Goal: Transaction & Acquisition: Purchase product/service

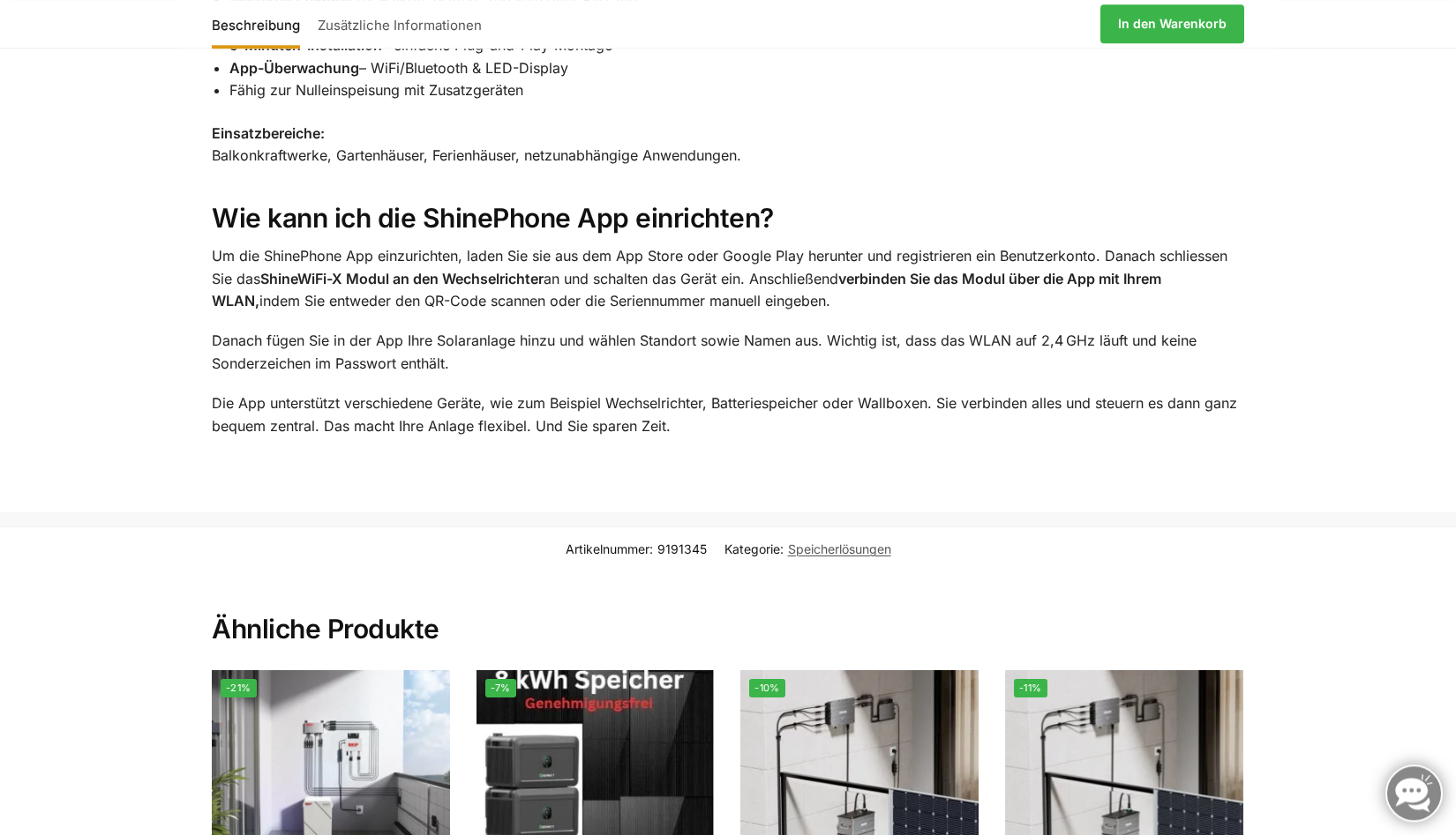
scroll to position [2790, 0]
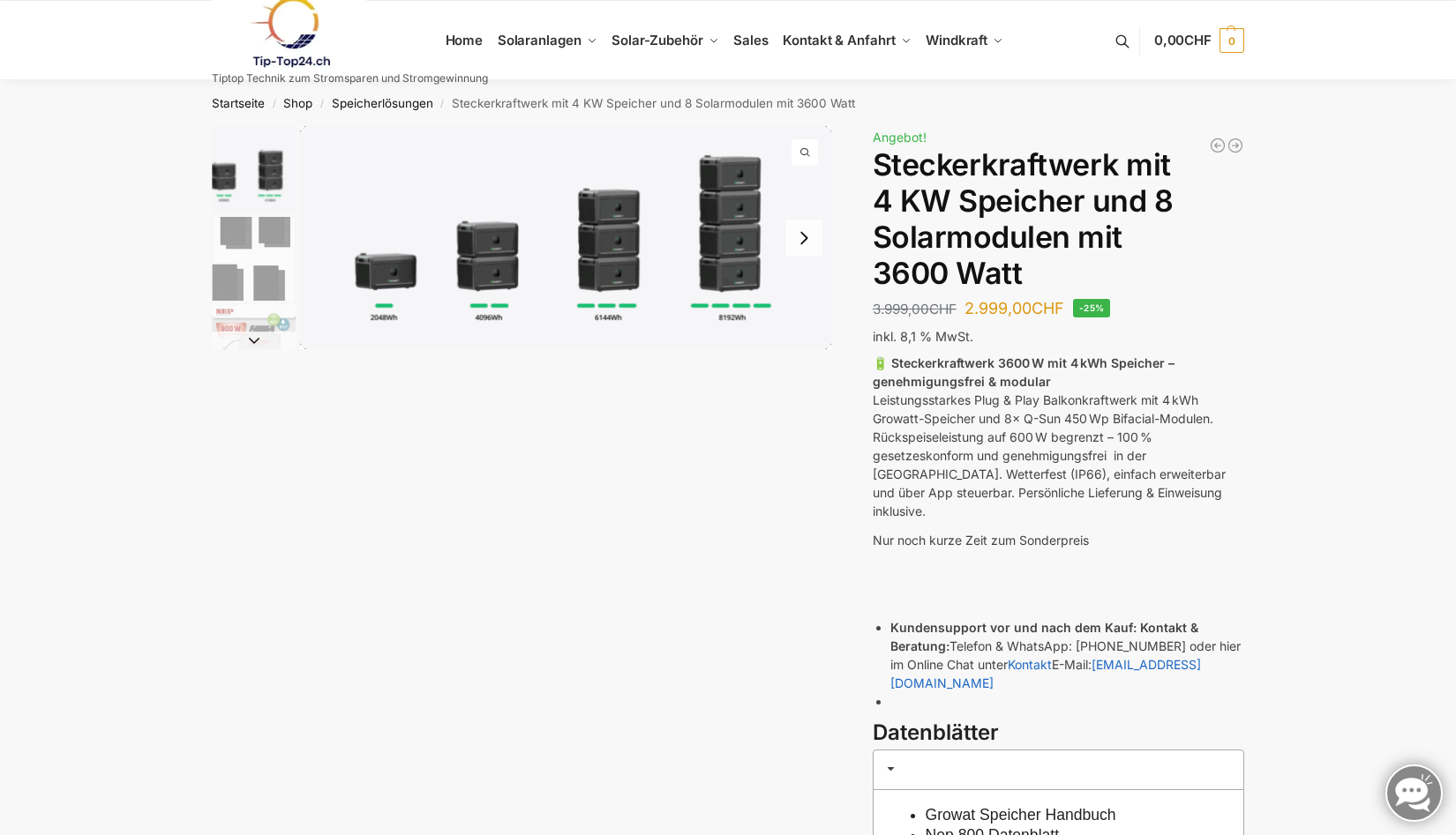
click at [278, 236] on img "2 / 9" at bounding box center [254, 259] width 84 height 84
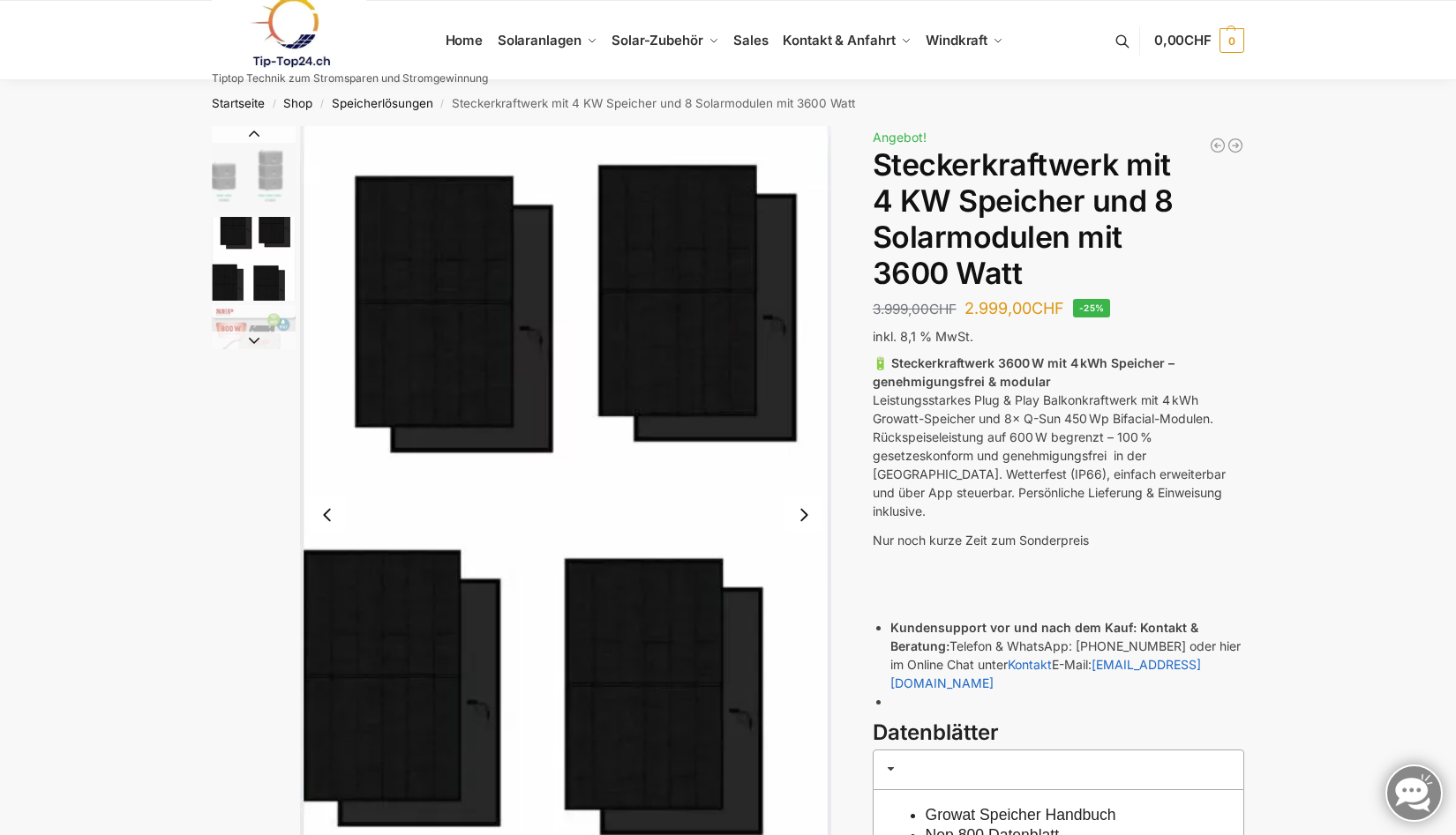
click at [261, 275] on img "2 / 9" at bounding box center [254, 259] width 84 height 84
click at [254, 339] on button "Next slide" at bounding box center [254, 340] width 84 height 17
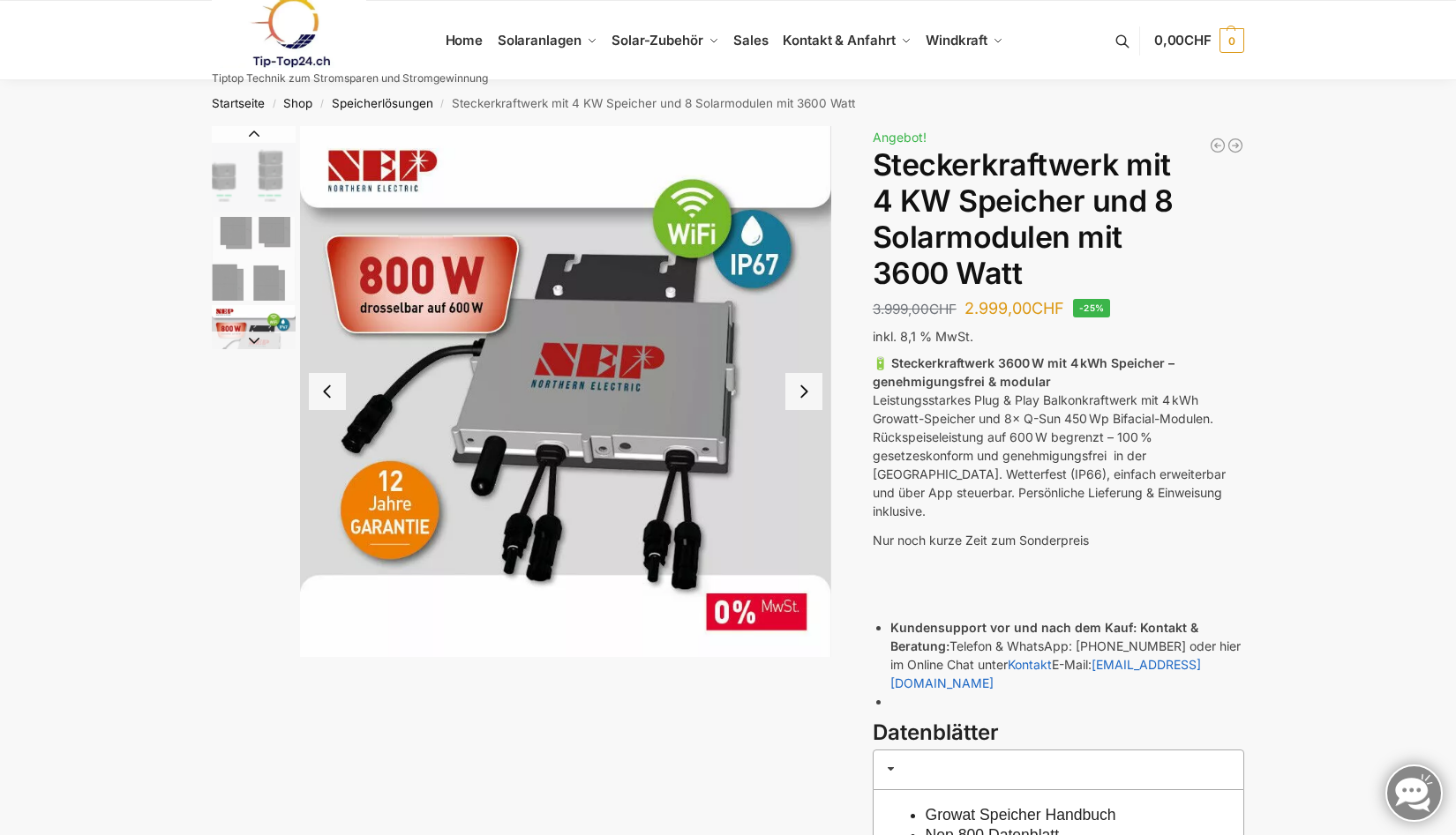
click at [254, 339] on button "Next slide" at bounding box center [254, 340] width 84 height 17
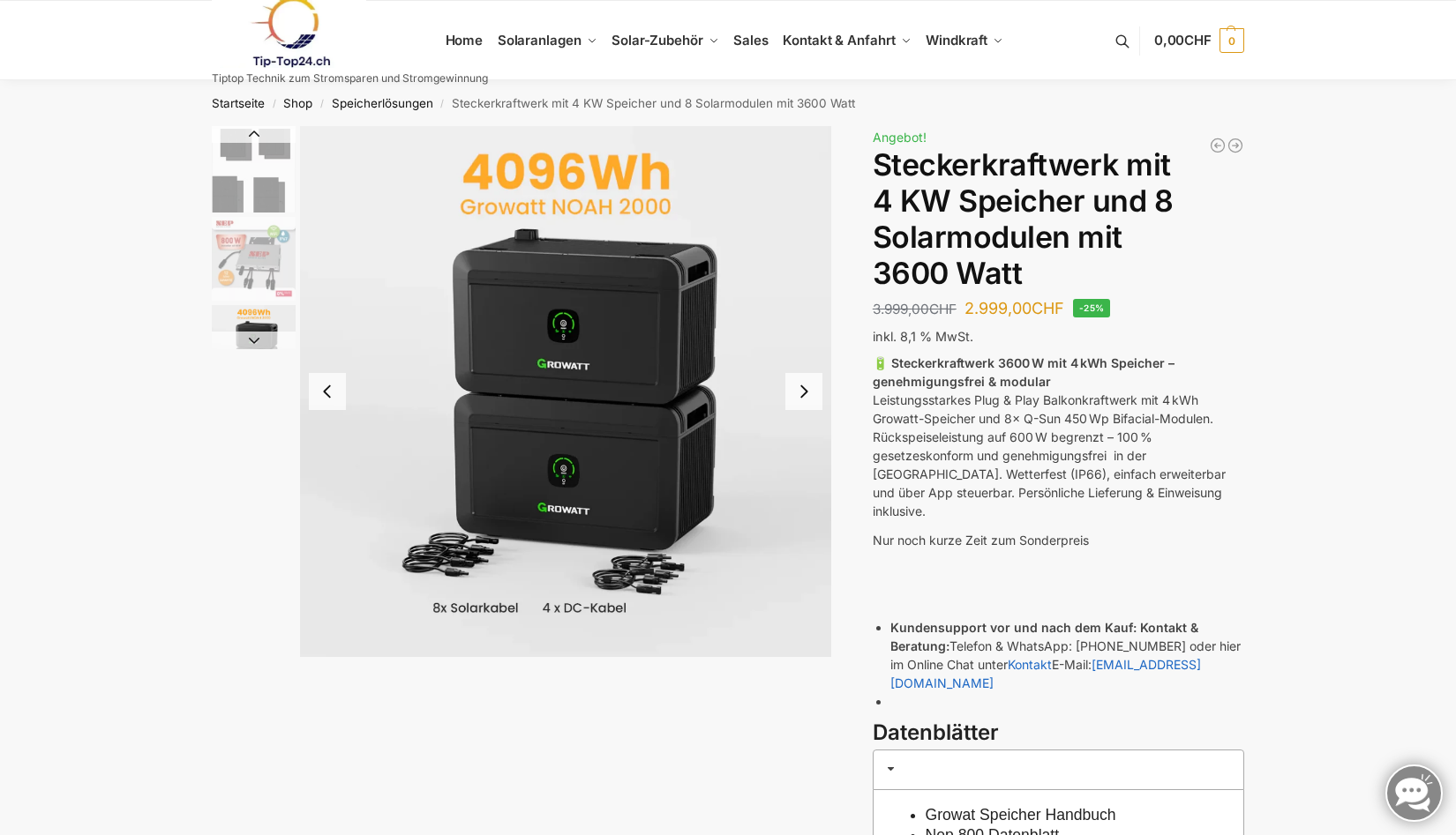
click at [254, 339] on button "Next slide" at bounding box center [254, 340] width 84 height 17
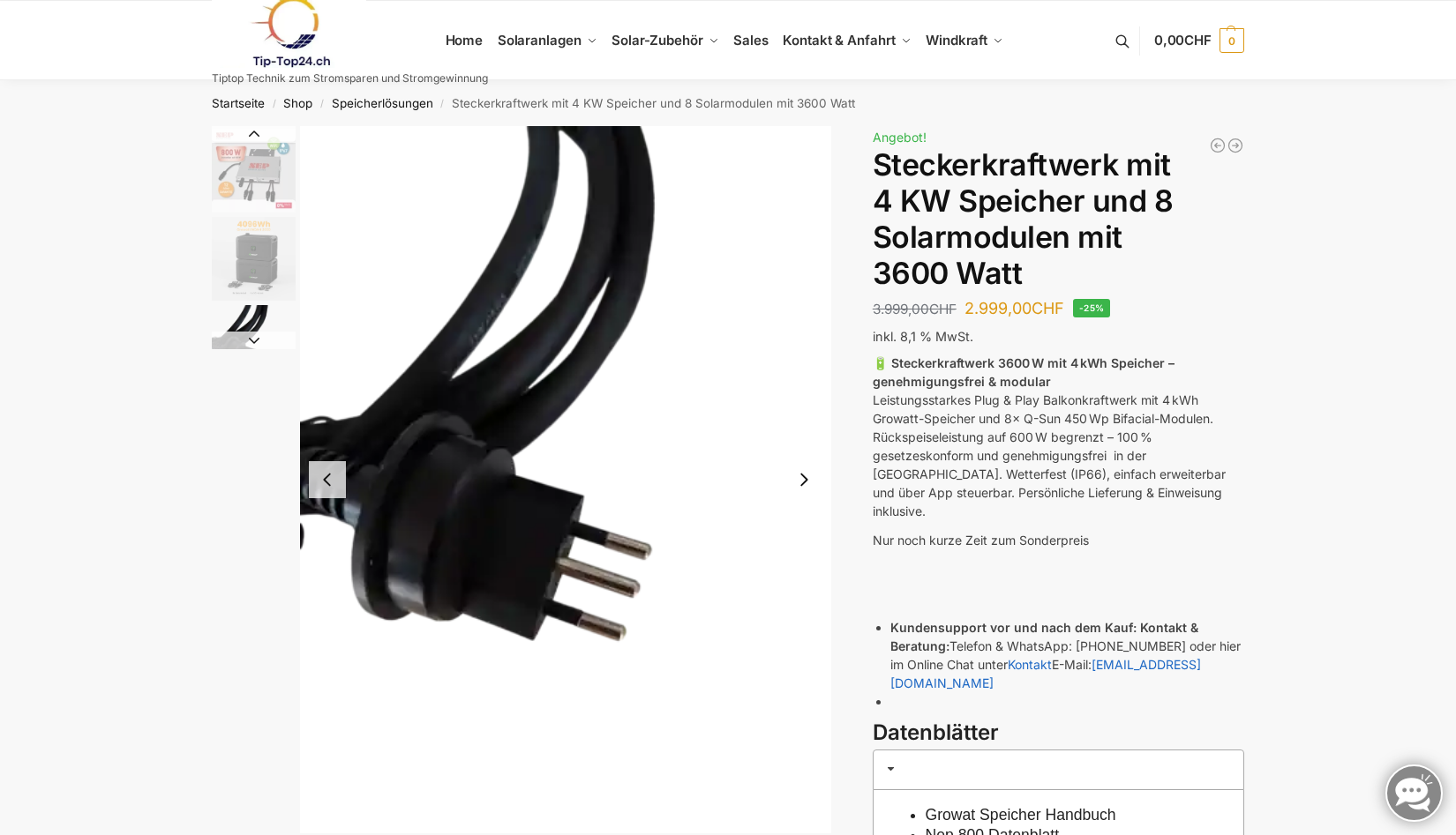
click at [254, 339] on button "Next slide" at bounding box center [254, 340] width 84 height 17
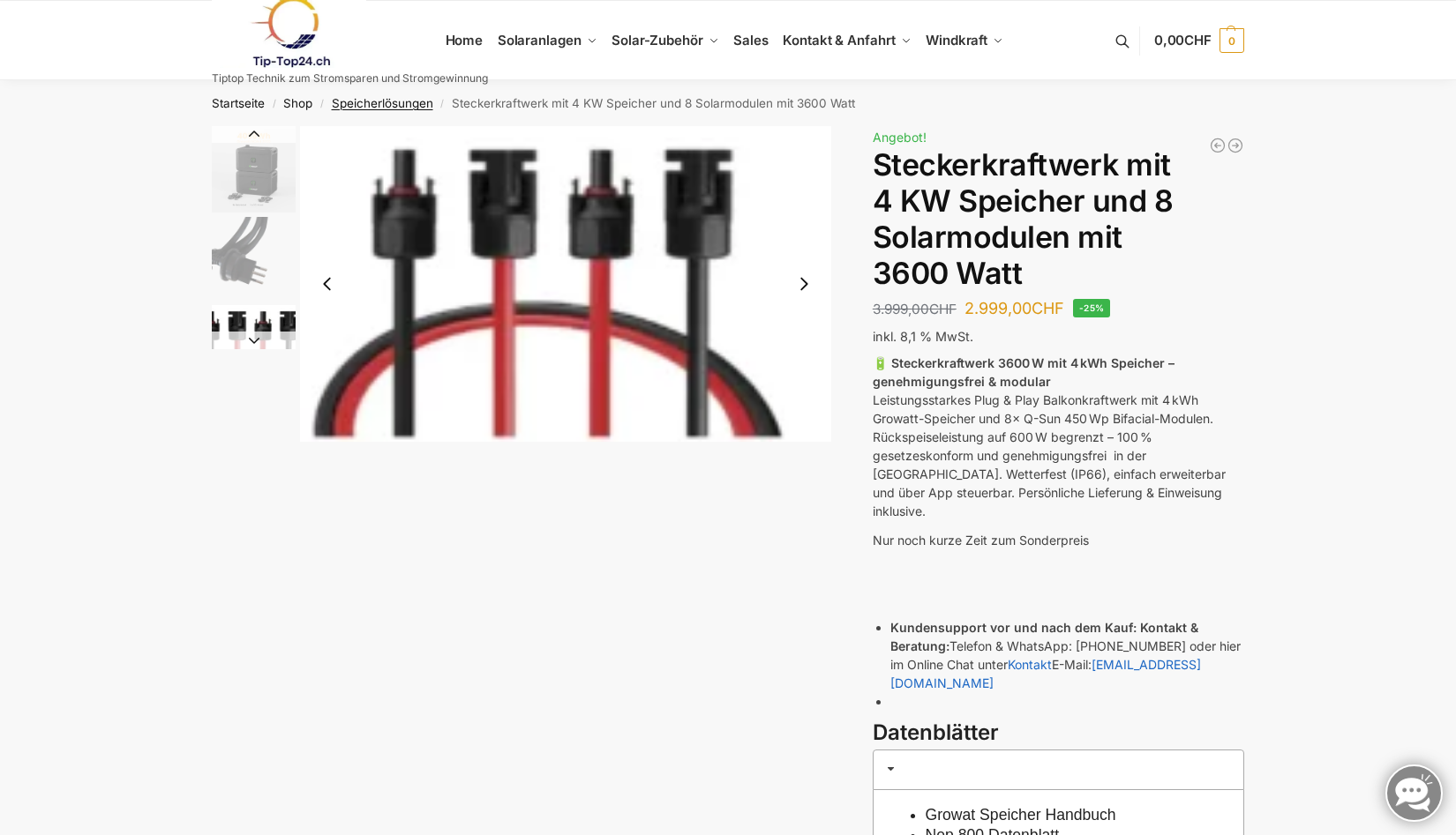
click at [381, 102] on link "Speicherlösungen" at bounding box center [382, 103] width 101 height 14
